Goal: Information Seeking & Learning: Learn about a topic

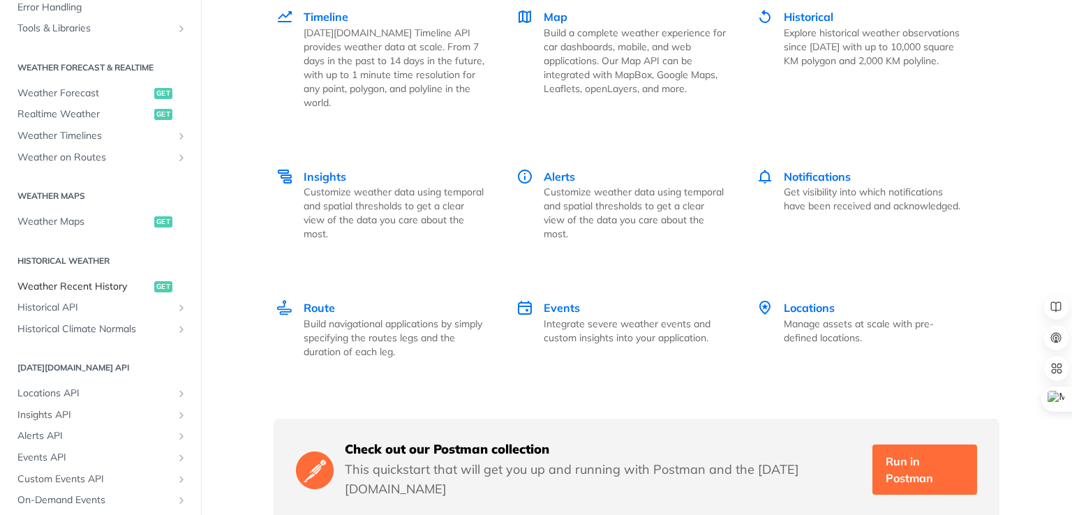
scroll to position [2024, 0]
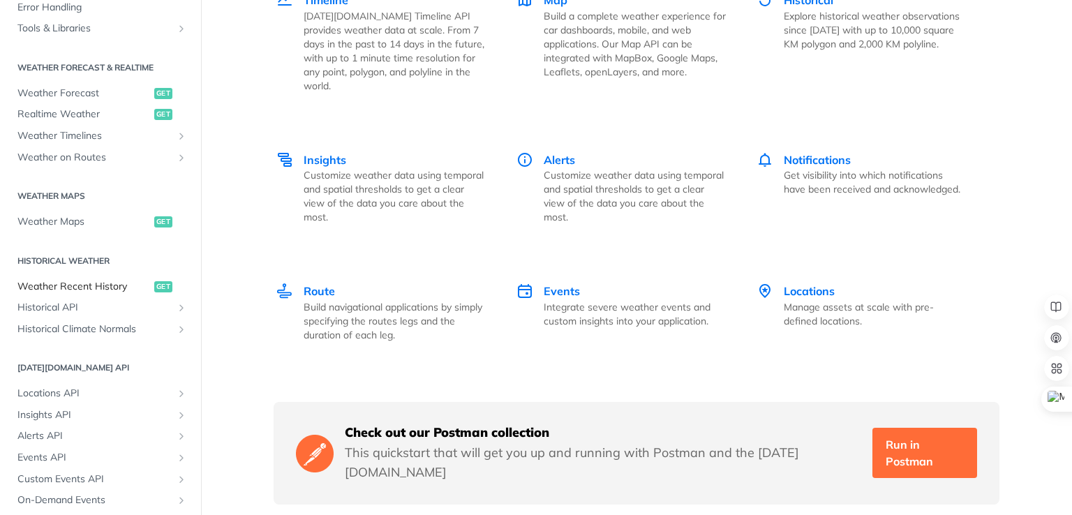
click at [91, 294] on link "Weather Recent History get" at bounding box center [100, 286] width 180 height 21
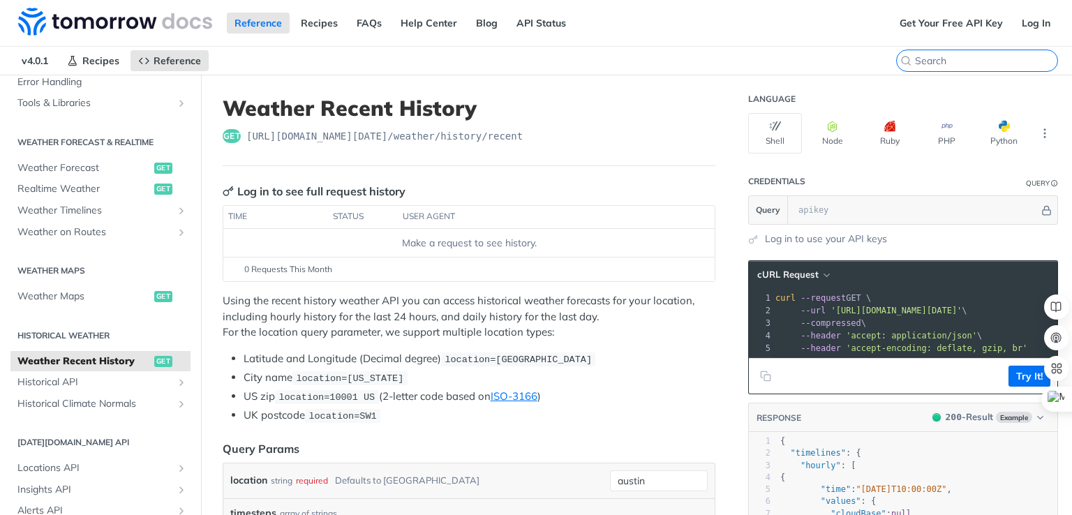
click at [978, 54] on input "CTRL-K" at bounding box center [986, 60] width 142 height 13
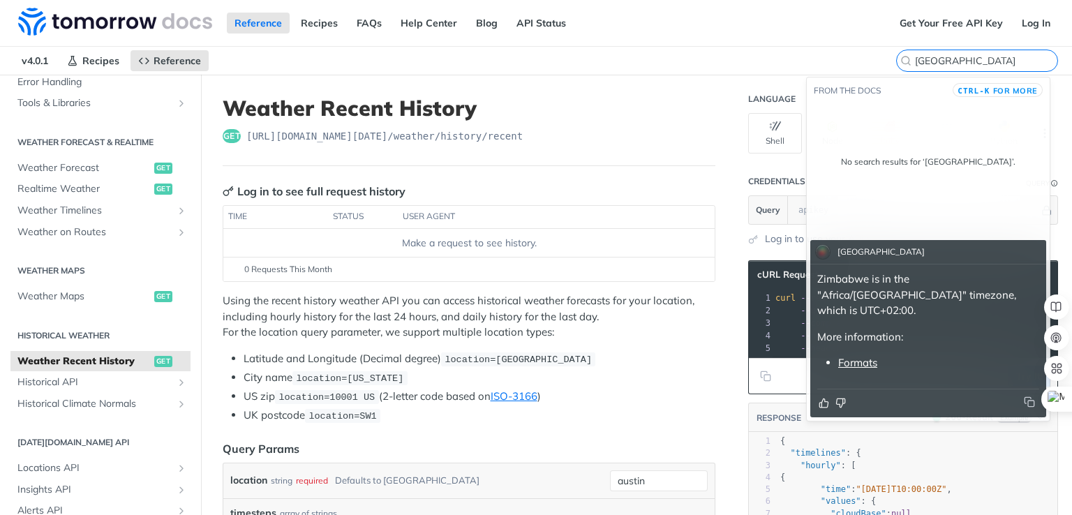
type input "[GEOGRAPHIC_DATA]"
click at [96, 387] on span "Historical API" at bounding box center [94, 382] width 155 height 14
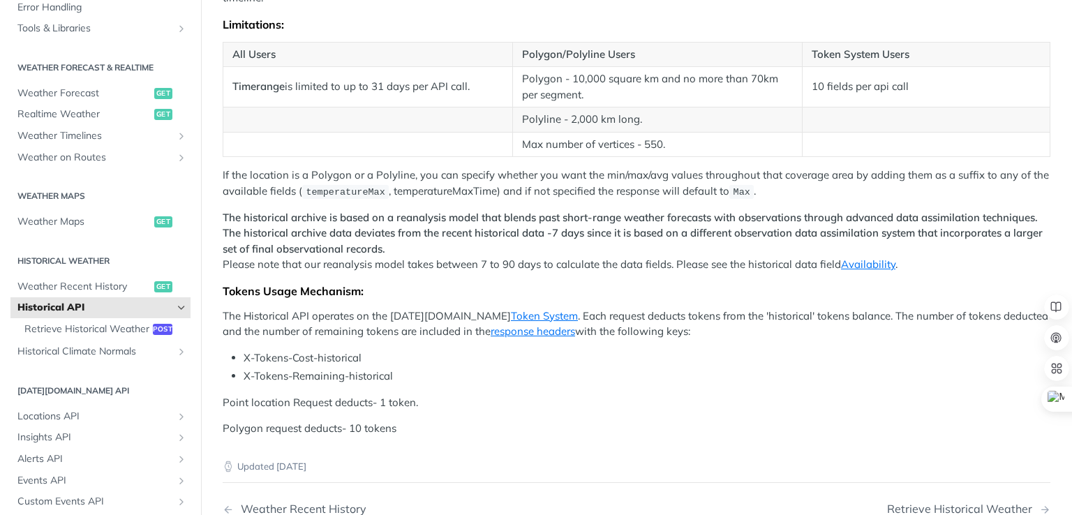
scroll to position [521, 0]
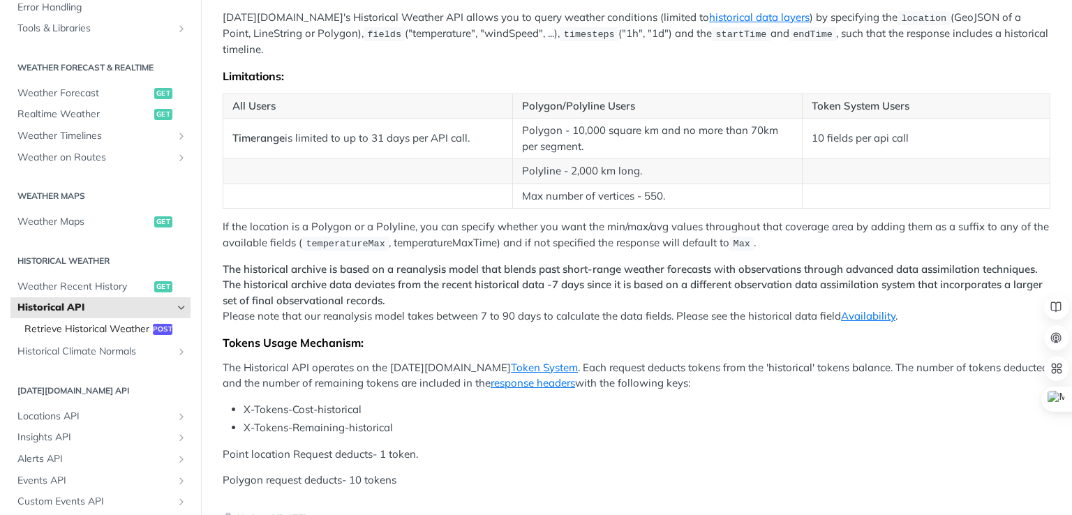
click at [107, 331] on span "Retrieve Historical Weather" at bounding box center [86, 329] width 125 height 14
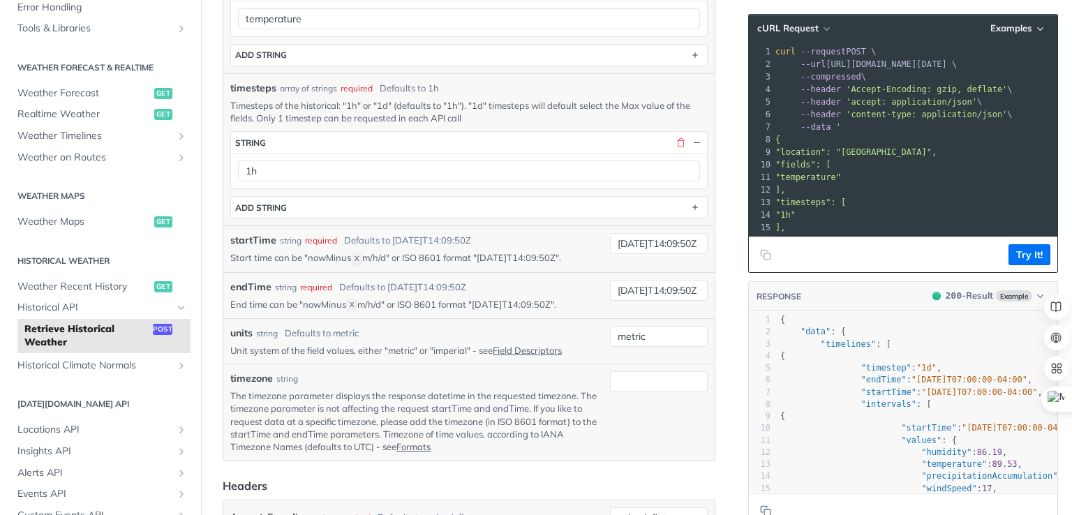
scroll to position [347, 0]
